Goal: Task Accomplishment & Management: Manage account settings

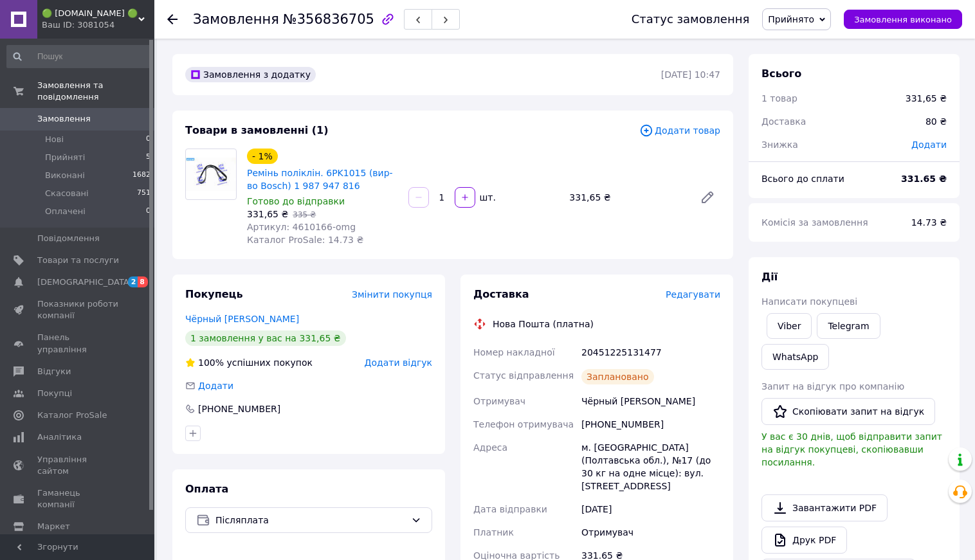
click at [103, 23] on div "Ваш ID: 3081054" at bounding box center [98, 25] width 113 height 12
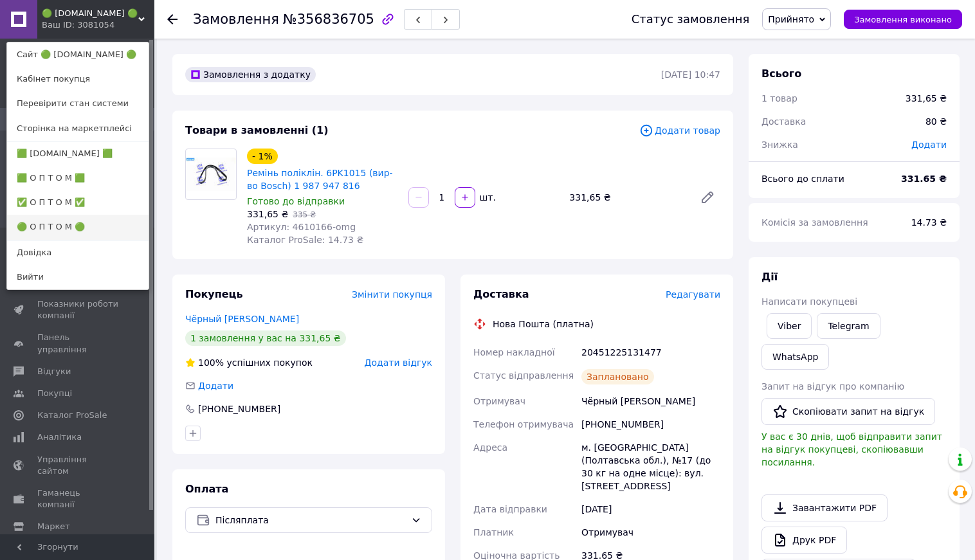
click at [68, 223] on link "🟢 О П Т О М 🟢" at bounding box center [77, 227] width 141 height 24
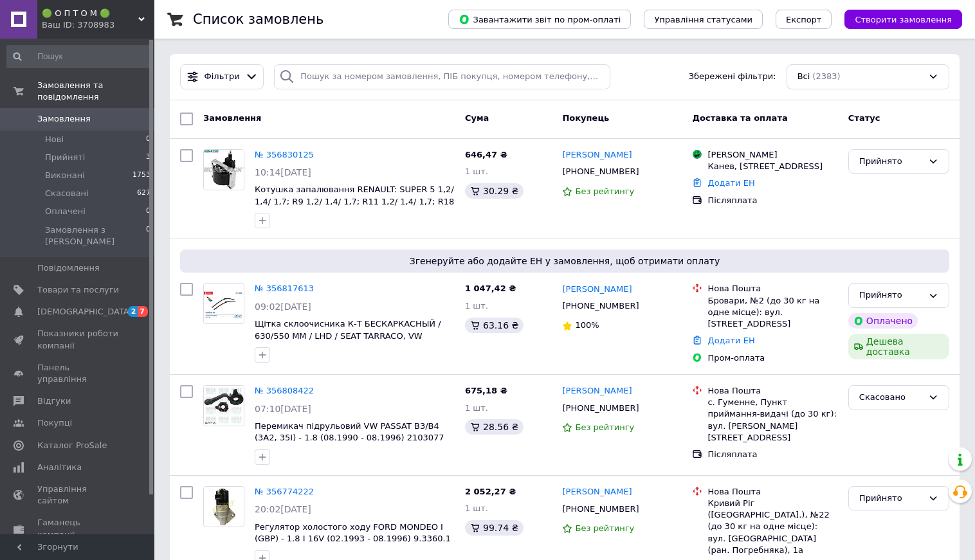
click at [91, 19] on div "Ваш ID: 3708983" at bounding box center [98, 25] width 113 height 12
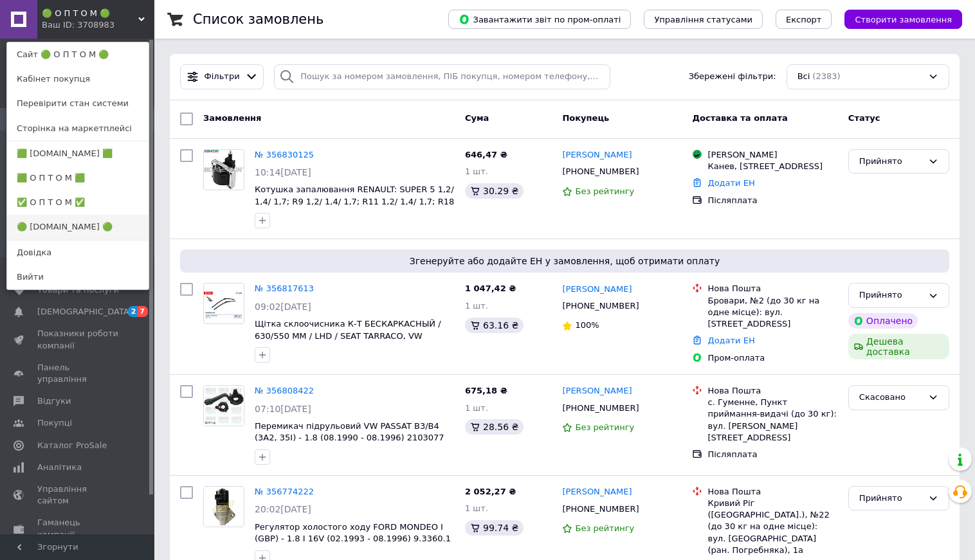
click at [88, 230] on link "🟢 [DOMAIN_NAME] 🟢" at bounding box center [77, 227] width 141 height 24
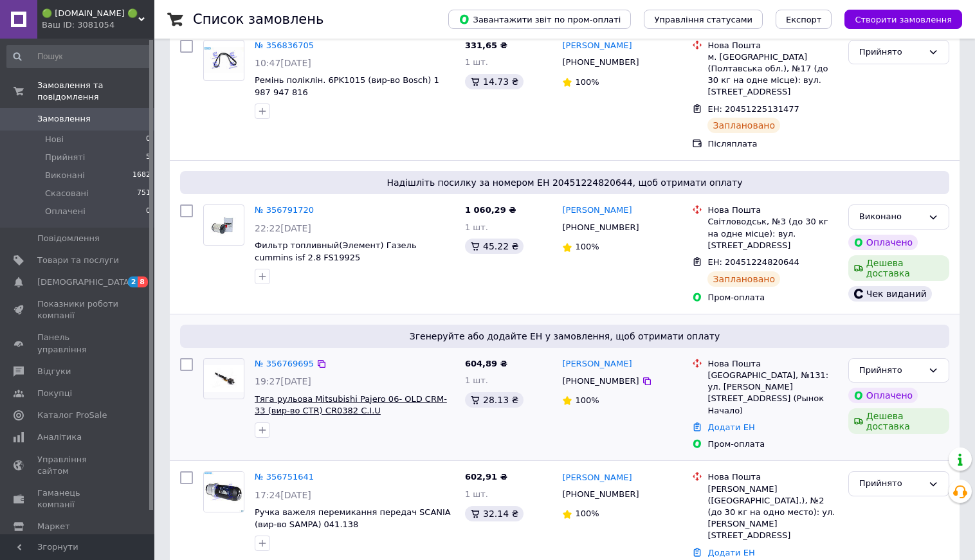
scroll to position [423, 0]
click at [303, 357] on link "№ 356769695" at bounding box center [284, 362] width 59 height 10
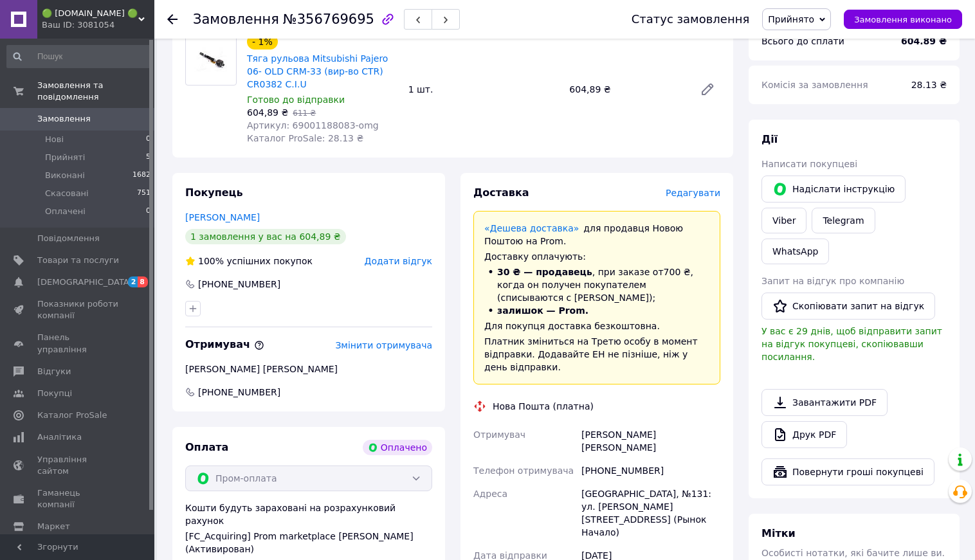
scroll to position [679, 0]
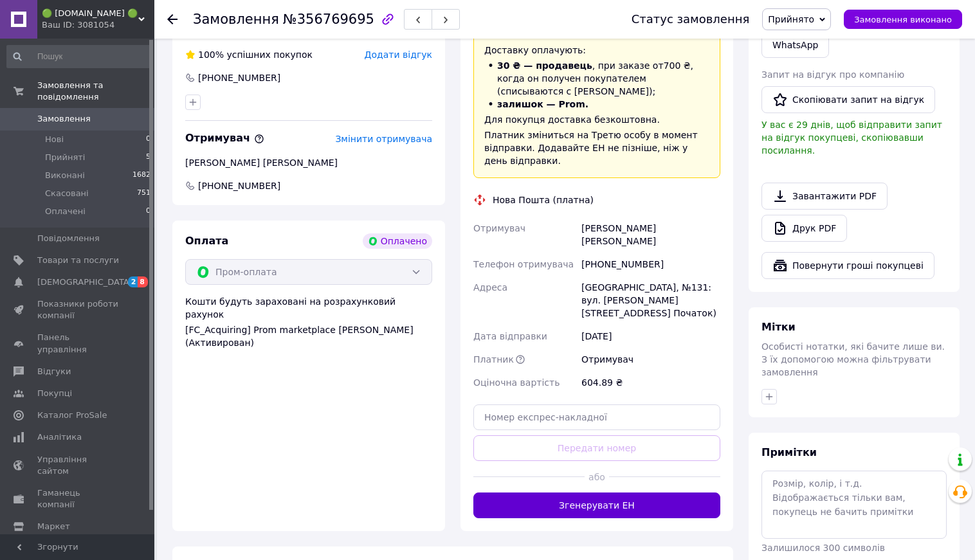
click at [624, 496] on button "Згенерувати ЕН" at bounding box center [596, 506] width 247 height 26
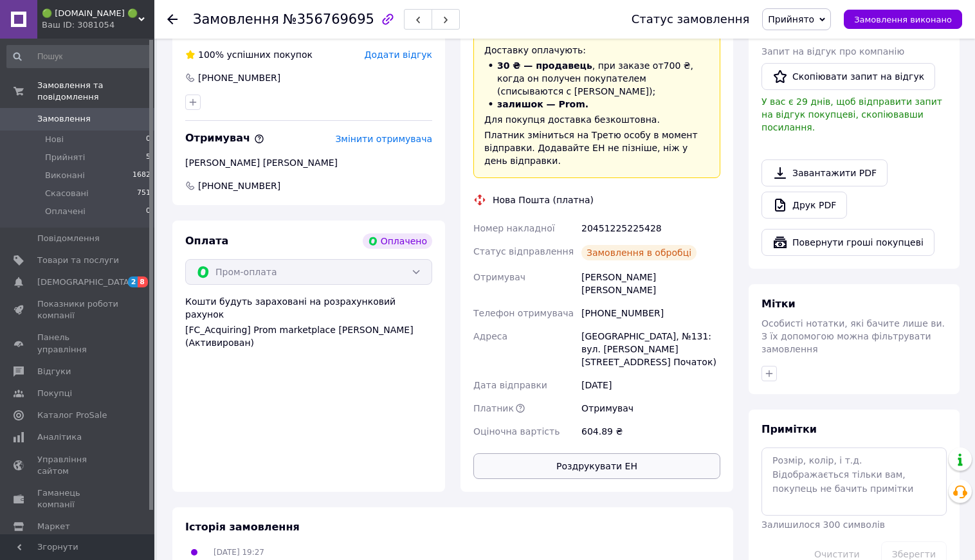
click at [612, 453] on button "Роздрукувати ЕН" at bounding box center [596, 466] width 247 height 26
click at [936, 23] on span "Замовлення виконано" at bounding box center [903, 20] width 98 height 10
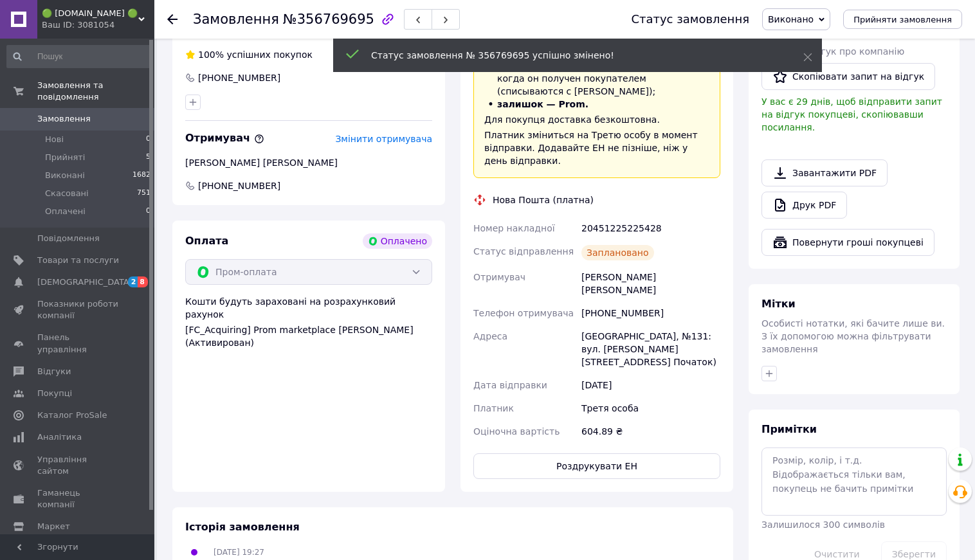
click at [169, 23] on icon at bounding box center [172, 19] width 10 height 10
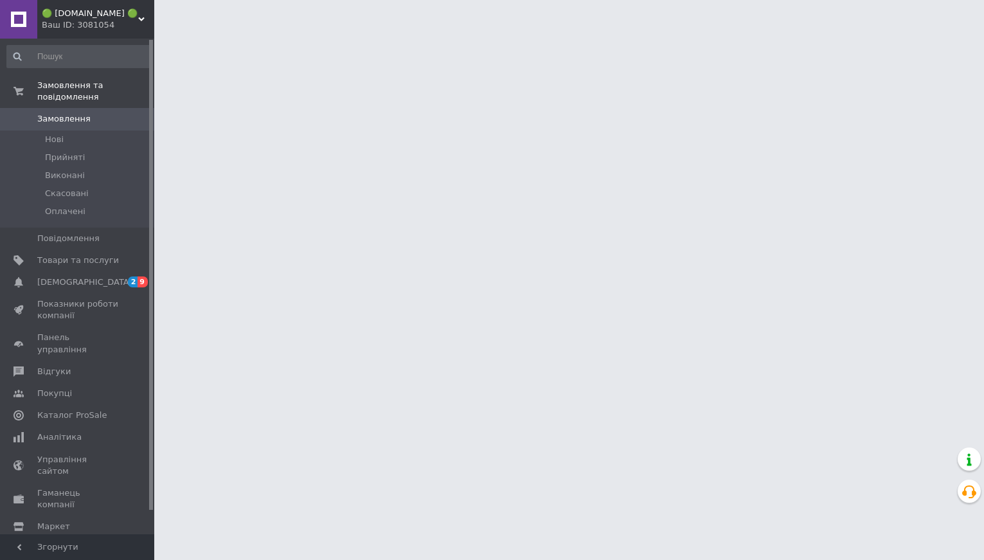
click at [76, 19] on span "🟢 [DOMAIN_NAME] 🟢" at bounding box center [90, 14] width 96 height 12
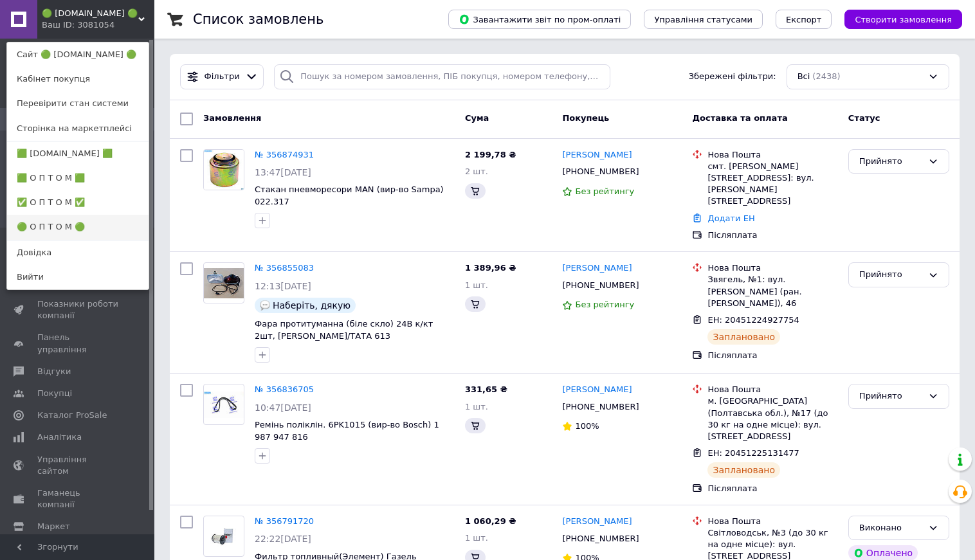
click at [97, 227] on link "🟢 О П Т О М 🟢" at bounding box center [77, 227] width 141 height 24
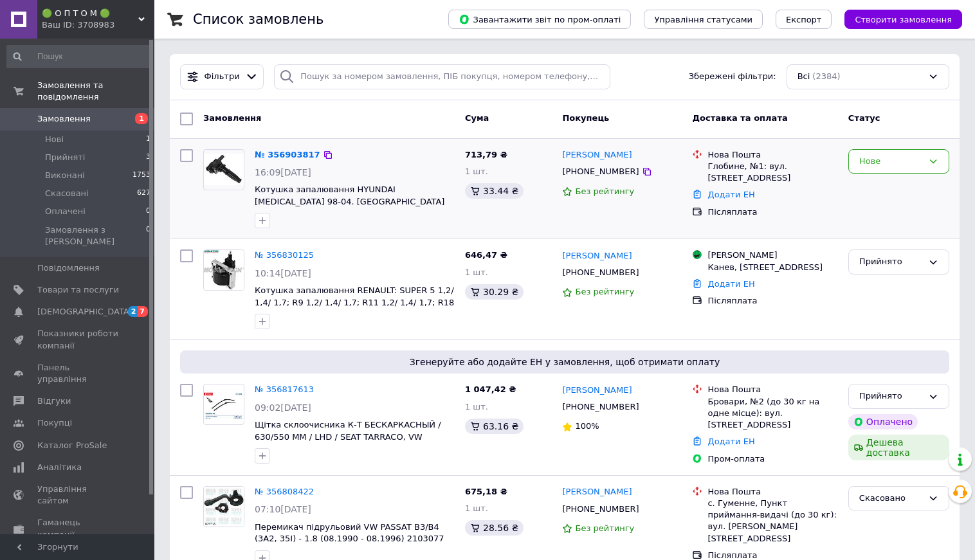
click at [284, 159] on div "№ 356903817" at bounding box center [287, 155] width 68 height 15
click at [294, 150] on link "№ 356903817" at bounding box center [288, 155] width 66 height 10
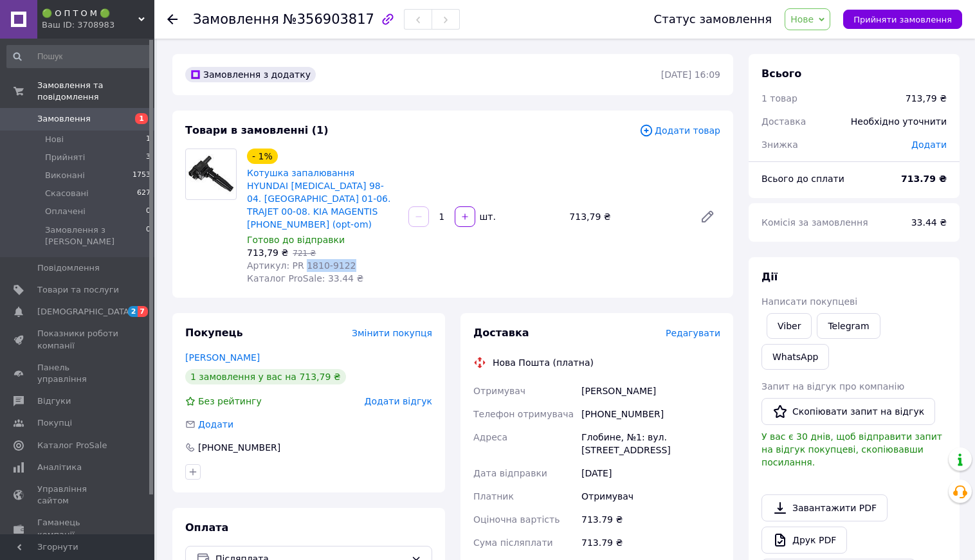
drag, startPoint x: 302, startPoint y: 252, endPoint x: 348, endPoint y: 256, distance: 47.1
click at [348, 259] on div "Артикул: PR 1810-9122" at bounding box center [322, 265] width 151 height 13
copy span "1810-9122"
click at [174, 15] on icon at bounding box center [172, 19] width 10 height 10
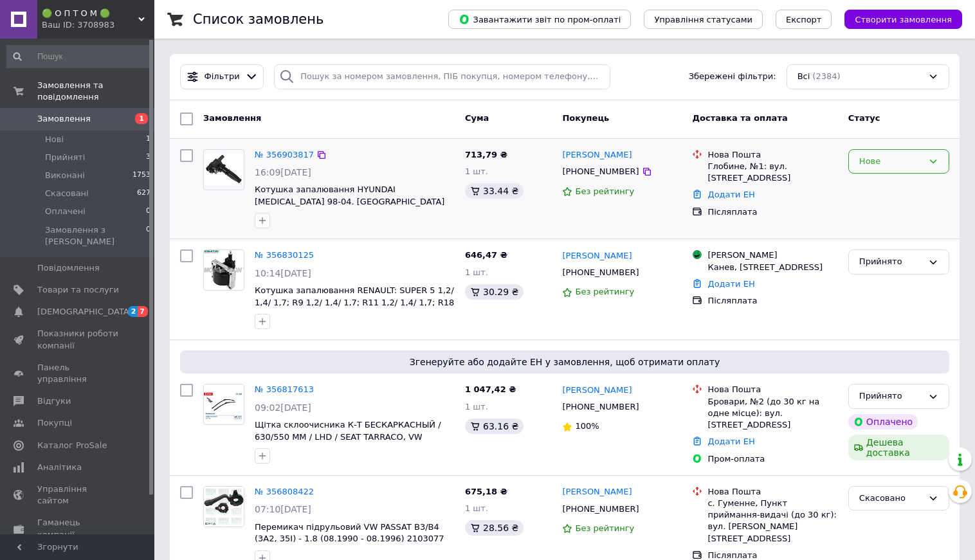
click at [899, 164] on div "Нове" at bounding box center [891, 162] width 64 height 14
click at [887, 188] on li "Прийнято" at bounding box center [899, 188] width 100 height 24
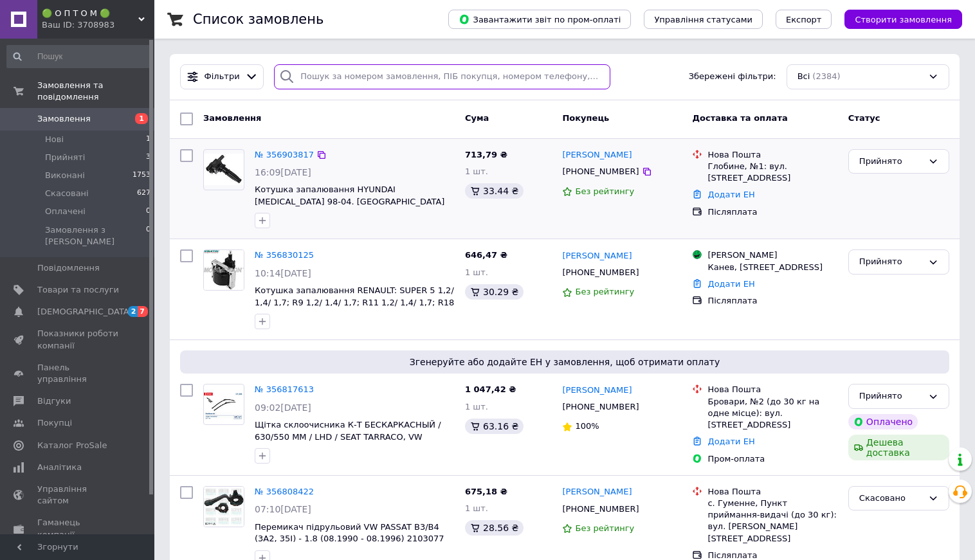
click at [343, 75] on input "search" at bounding box center [442, 76] width 336 height 25
paste input "Якубовський Віктор"
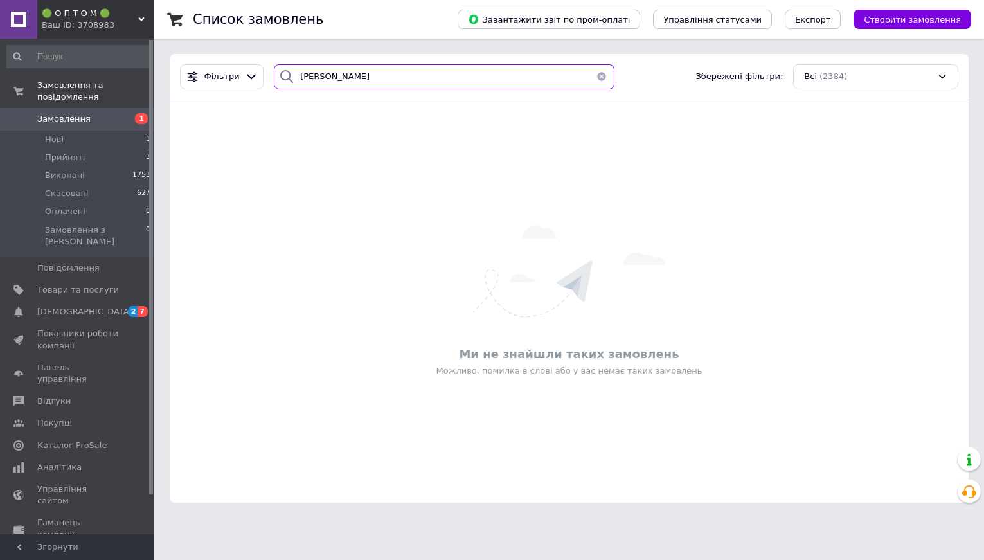
drag, startPoint x: 360, startPoint y: 77, endPoint x: 285, endPoint y: 64, distance: 75.7
click at [285, 64] on div "Якубовський" at bounding box center [444, 76] width 340 height 25
type input "Якубовський"
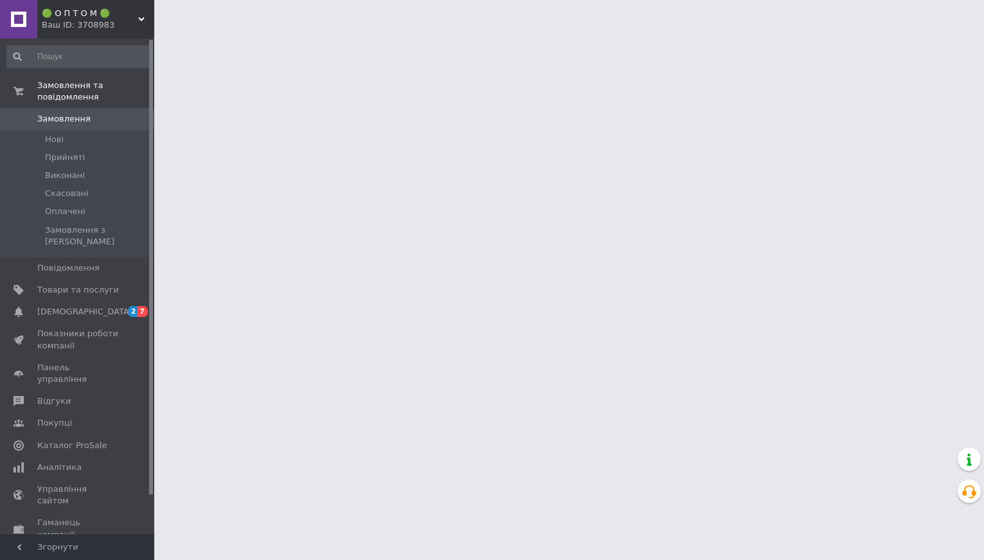
click at [106, 115] on span "Замовлення" at bounding box center [78, 119] width 82 height 12
